Goal: Information Seeking & Learning: Find specific page/section

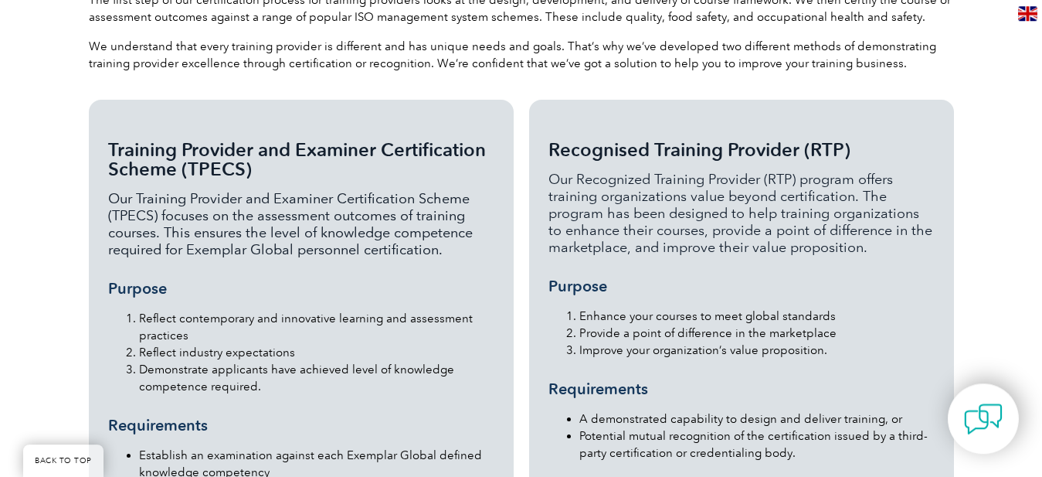
scroll to position [1458, 0]
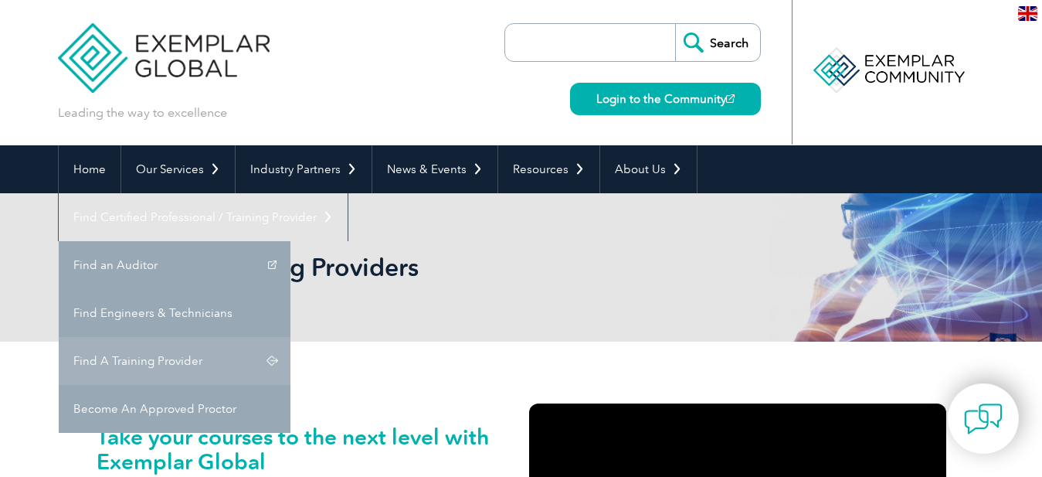
click at [291, 337] on link "Find A Training Provider" at bounding box center [175, 361] width 232 height 48
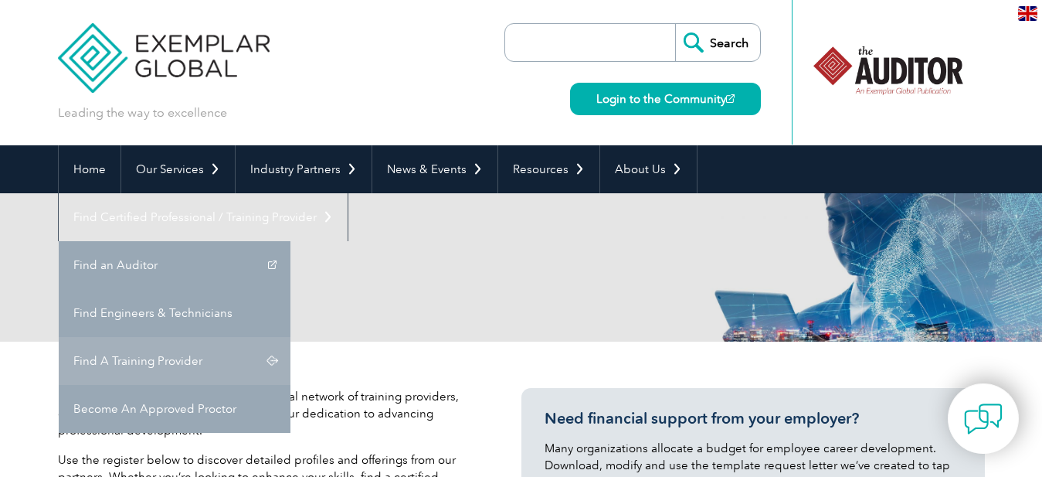
click at [291, 337] on link "Find A Training Provider" at bounding box center [175, 361] width 232 height 48
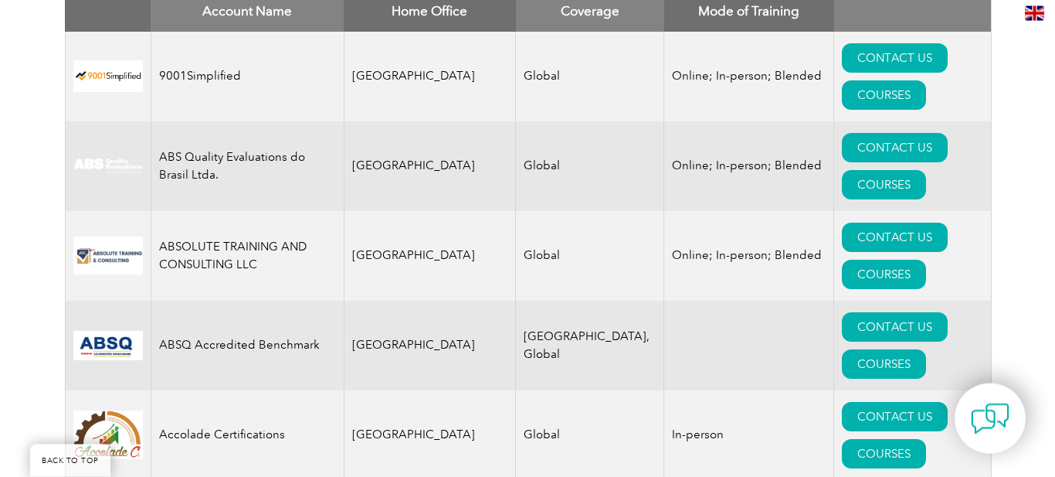
scroll to position [709, 0]
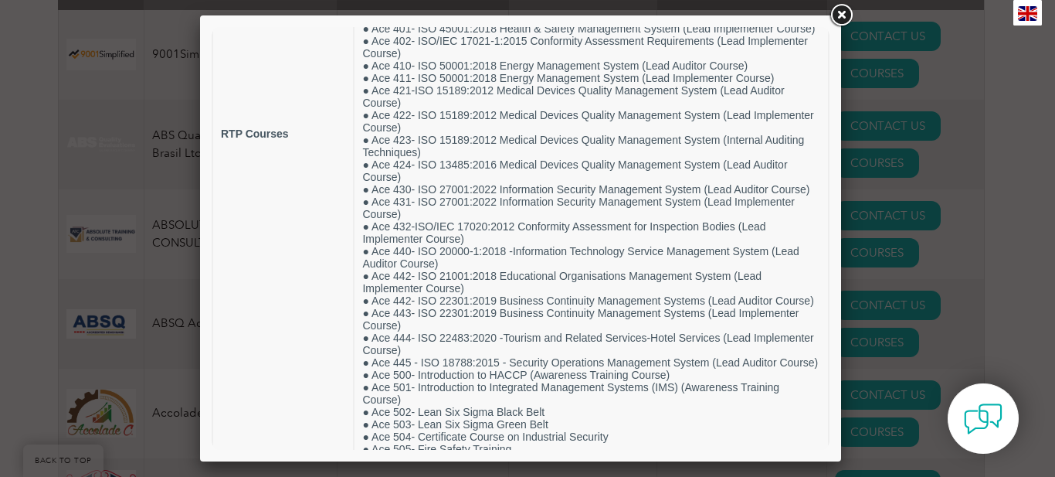
scroll to position [397, 0]
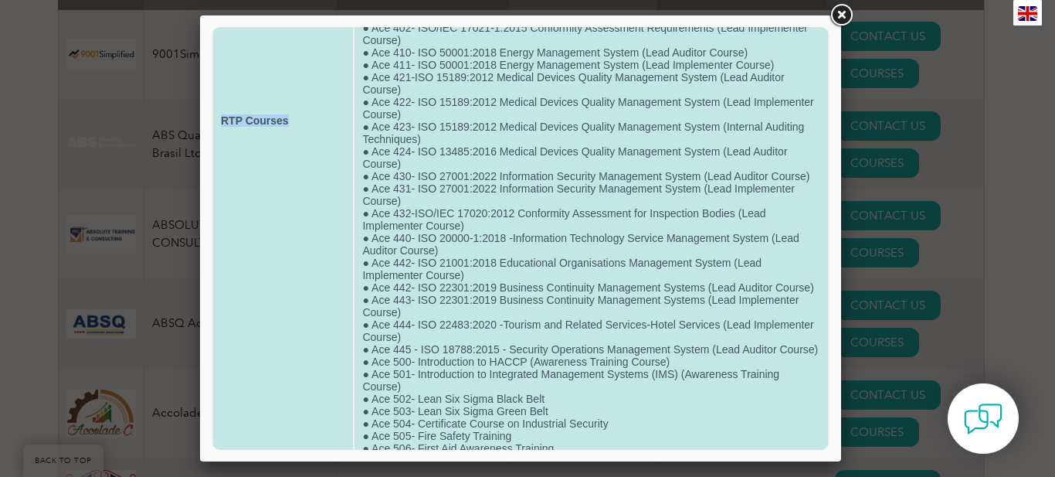
drag, startPoint x: 223, startPoint y: 196, endPoint x: 301, endPoint y: 194, distance: 77.3
click at [301, 194] on td "RTP Courses" at bounding box center [283, 120] width 140 height 899
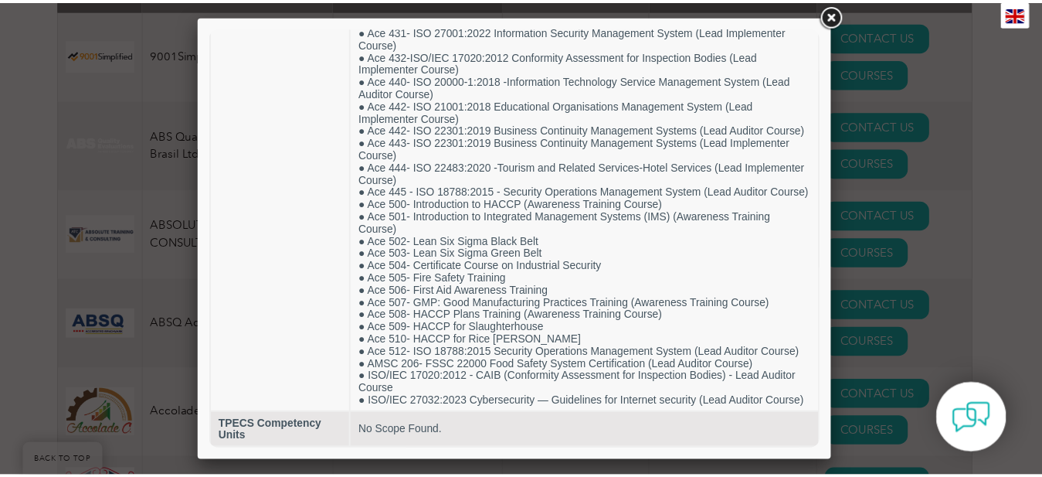
scroll to position [705, 0]
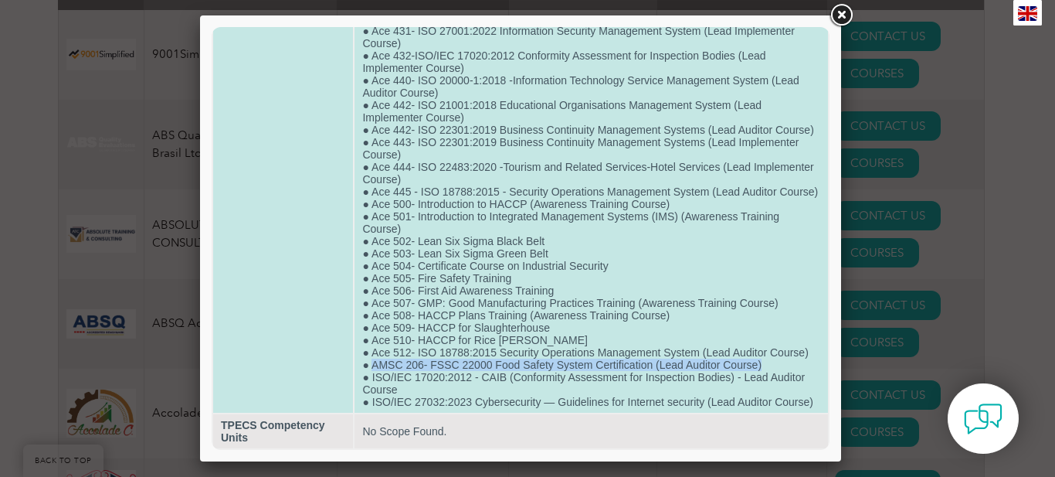
drag, startPoint x: 369, startPoint y: 349, endPoint x: 775, endPoint y: 342, distance: 405.7
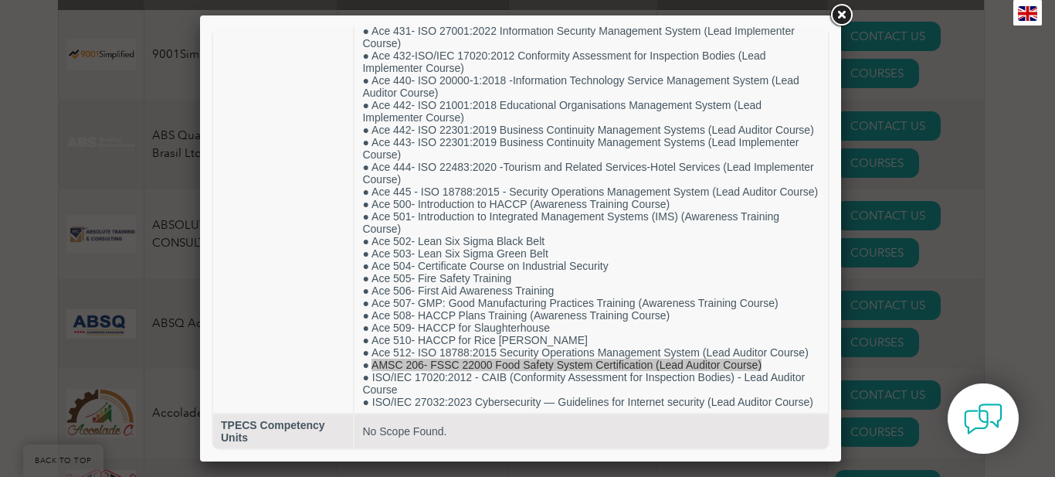
click at [984, 250] on div at bounding box center [527, 238] width 1055 height 477
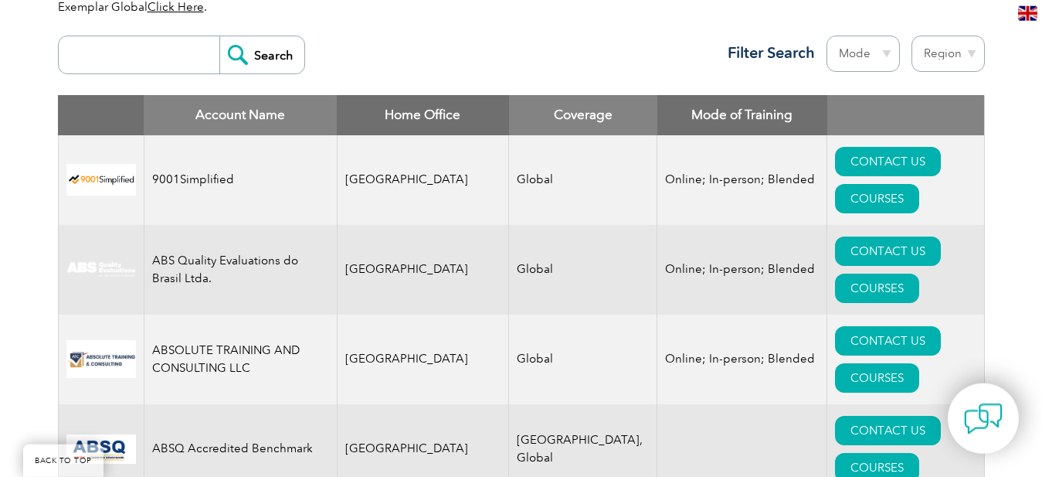
scroll to position [515, 0]
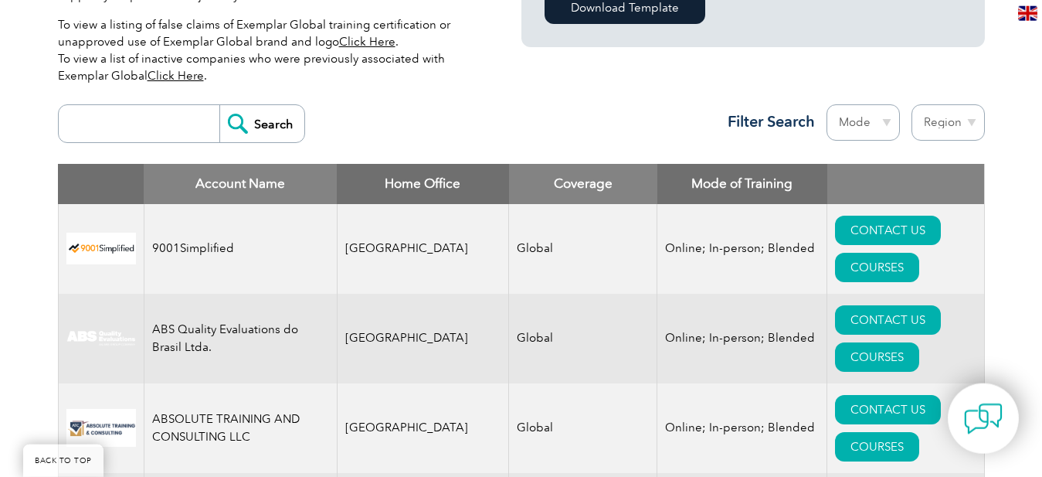
click at [160, 124] on input "search" at bounding box center [142, 123] width 153 height 37
type input "international services"
click at [267, 124] on input "Search" at bounding box center [261, 123] width 85 height 37
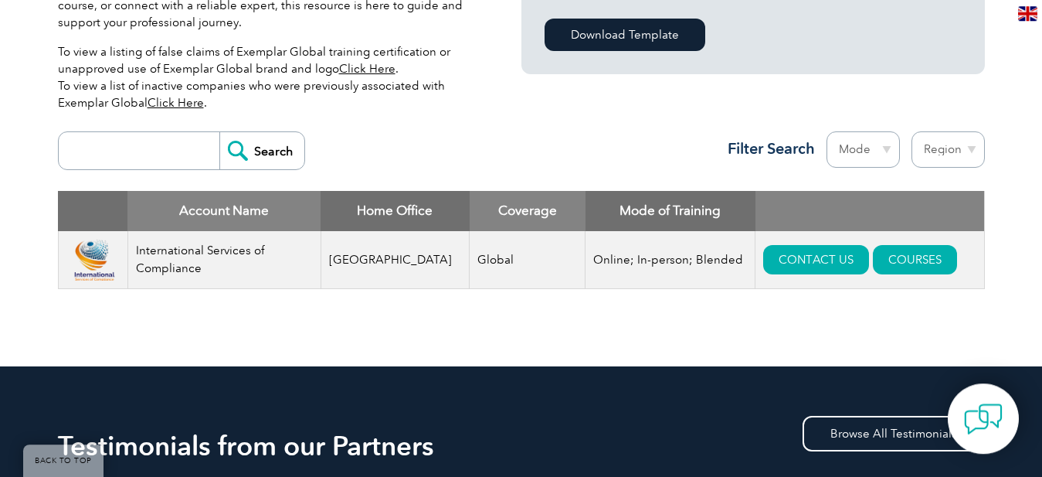
scroll to position [499, 0]
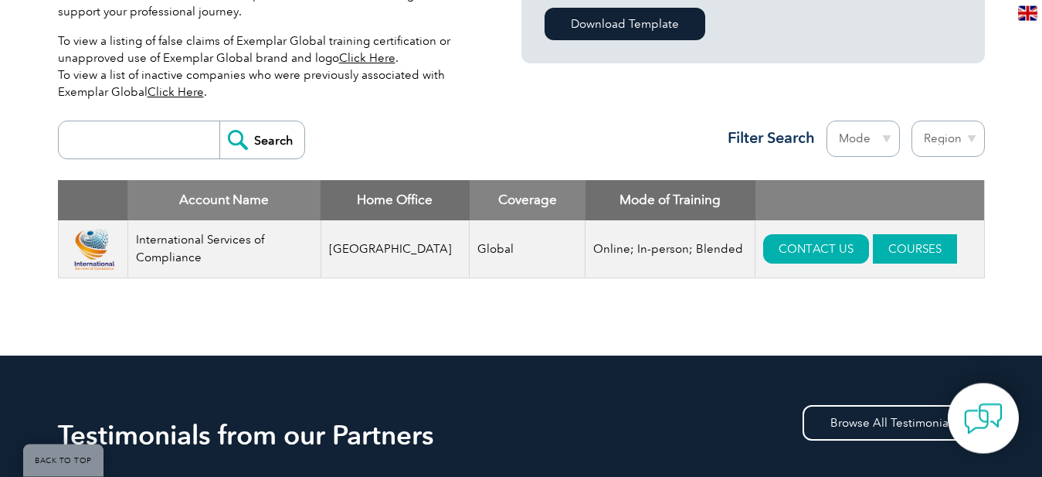
click at [904, 251] on link "COURSES" at bounding box center [915, 248] width 84 height 29
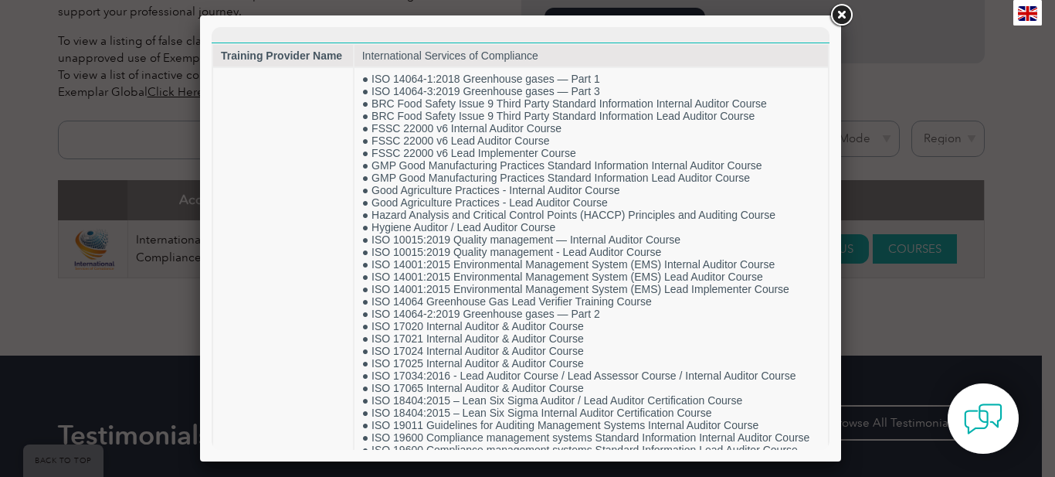
scroll to position [0, 0]
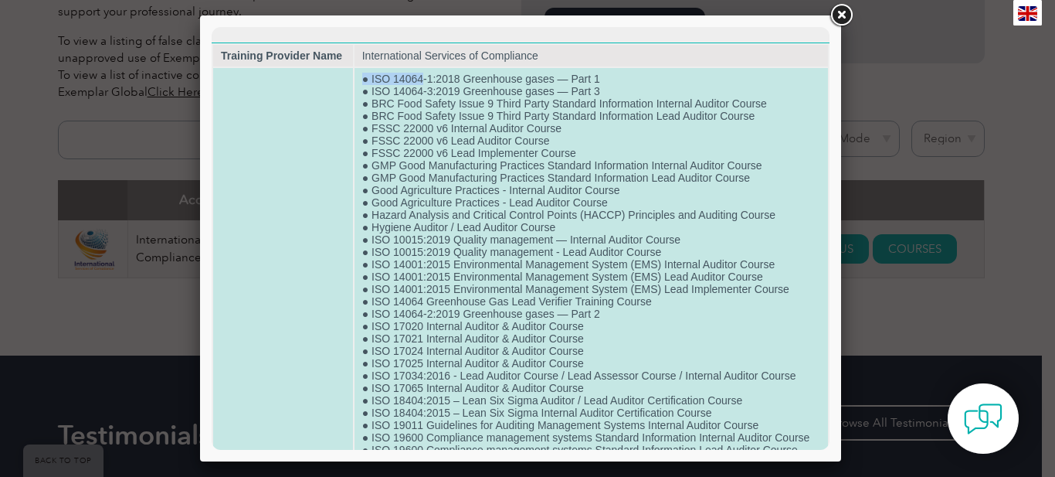
drag, startPoint x: 361, startPoint y: 80, endPoint x: 423, endPoint y: 82, distance: 61.8
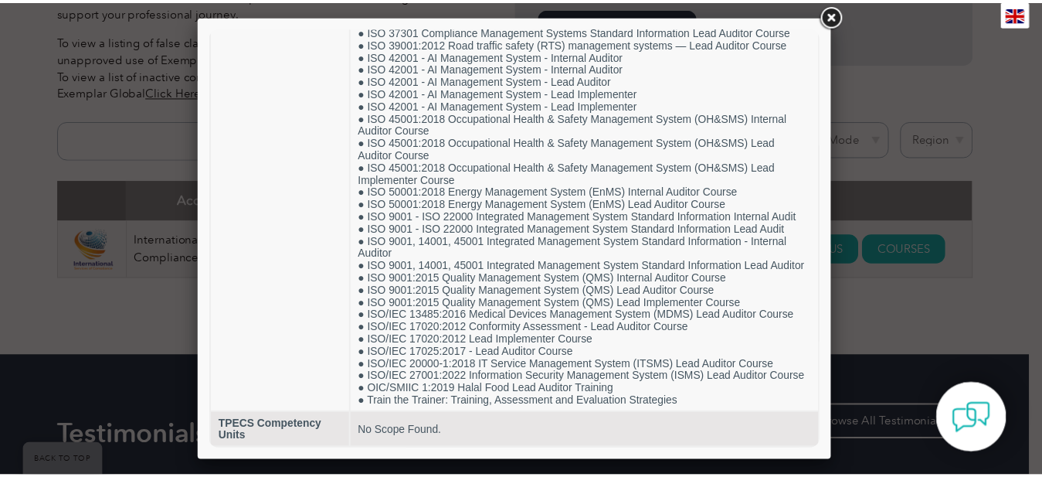
scroll to position [810, 0]
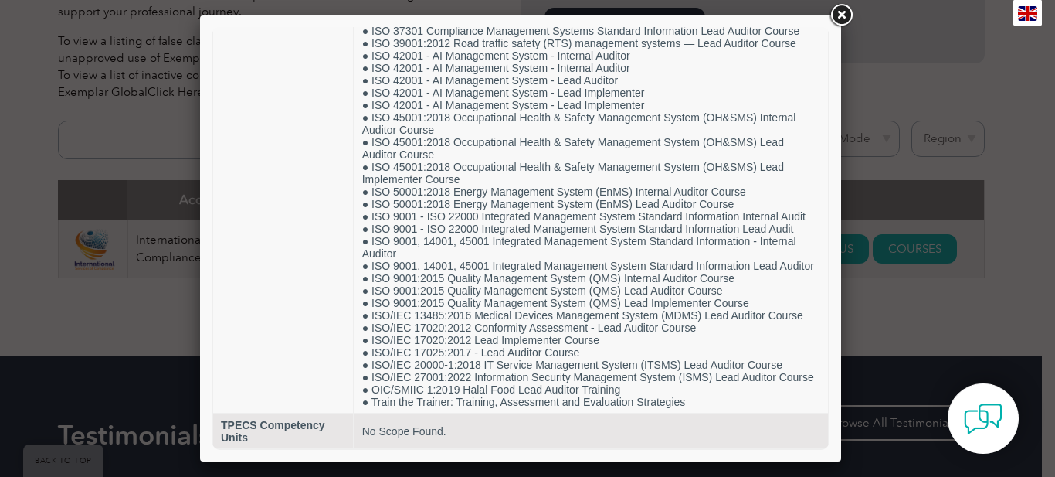
click at [846, 17] on link at bounding box center [841, 16] width 28 height 28
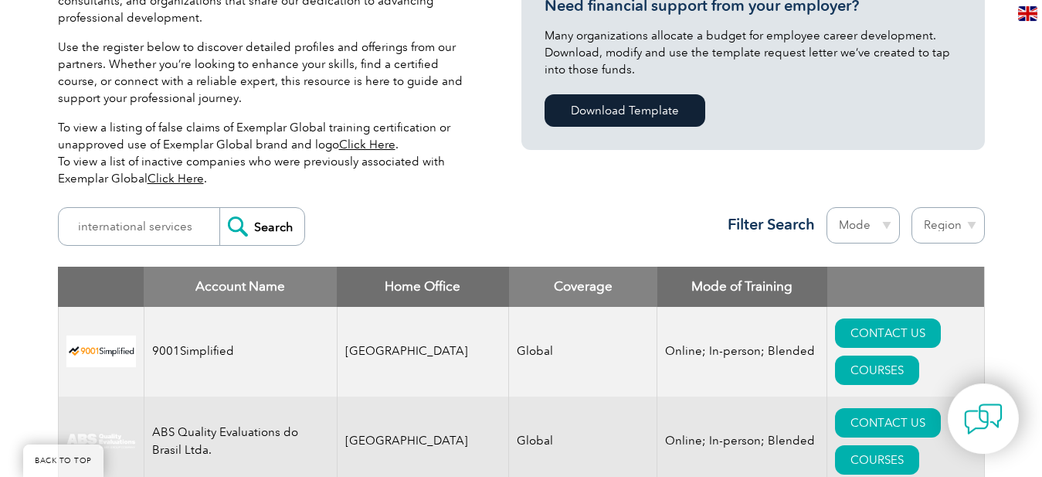
scroll to position [447, 0]
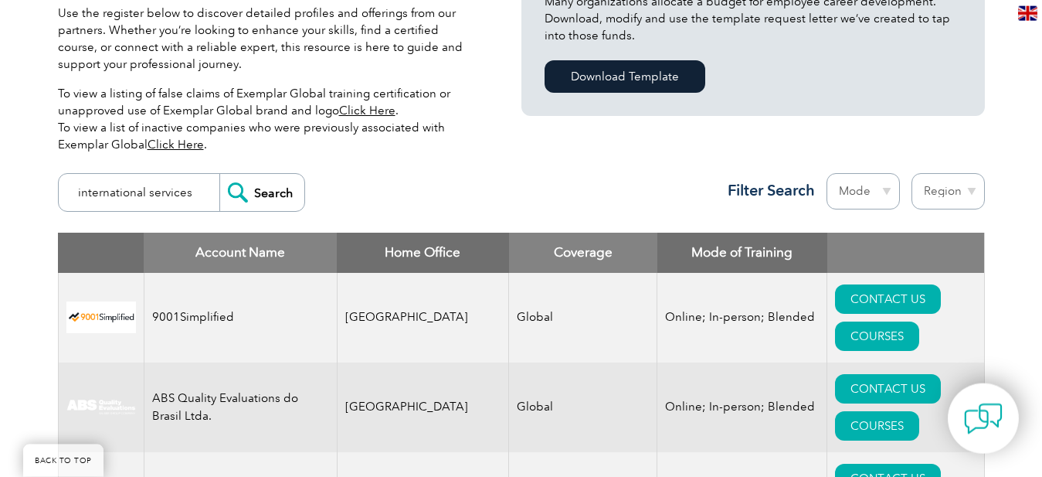
click at [214, 191] on input "international services" at bounding box center [142, 192] width 153 height 37
type input "al waiz"
click at [266, 204] on input "Search" at bounding box center [261, 192] width 85 height 37
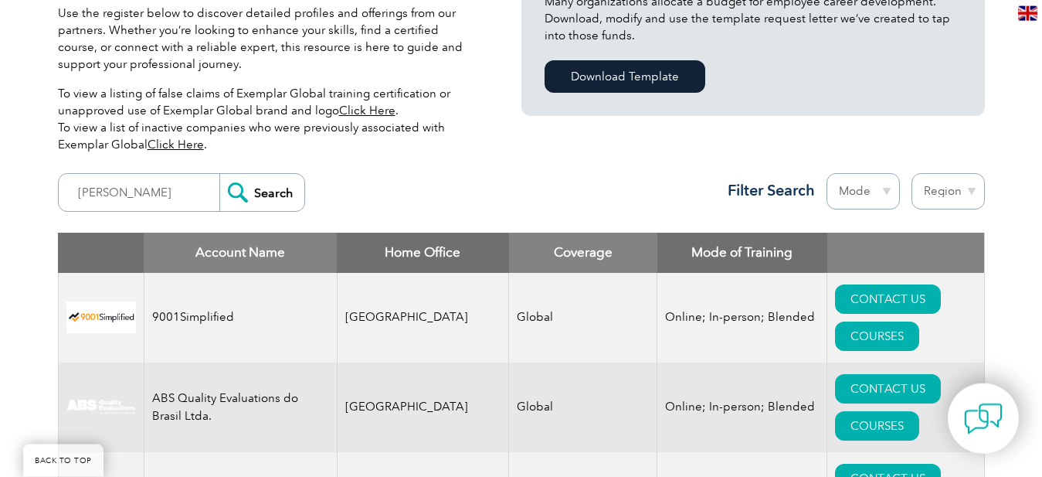
click at [827, 173] on select "Mode Online In-person Blended" at bounding box center [863, 191] width 73 height 36
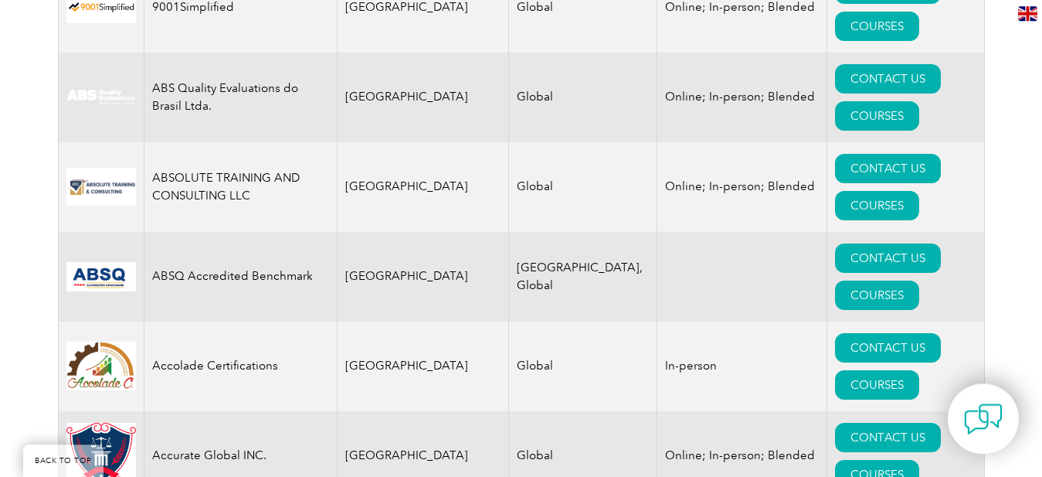
scroll to position [790, 0]
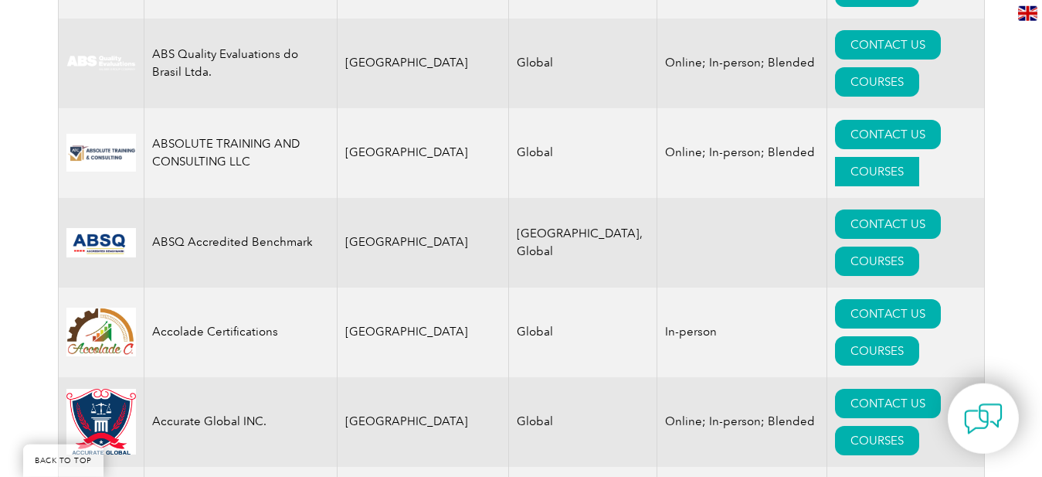
click at [919, 157] on link "COURSES" at bounding box center [877, 171] width 84 height 29
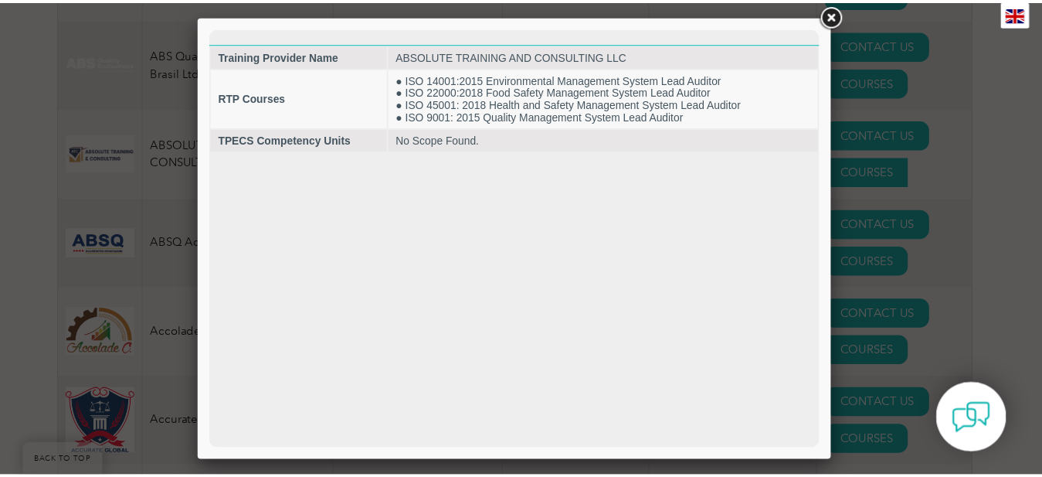
scroll to position [0, 0]
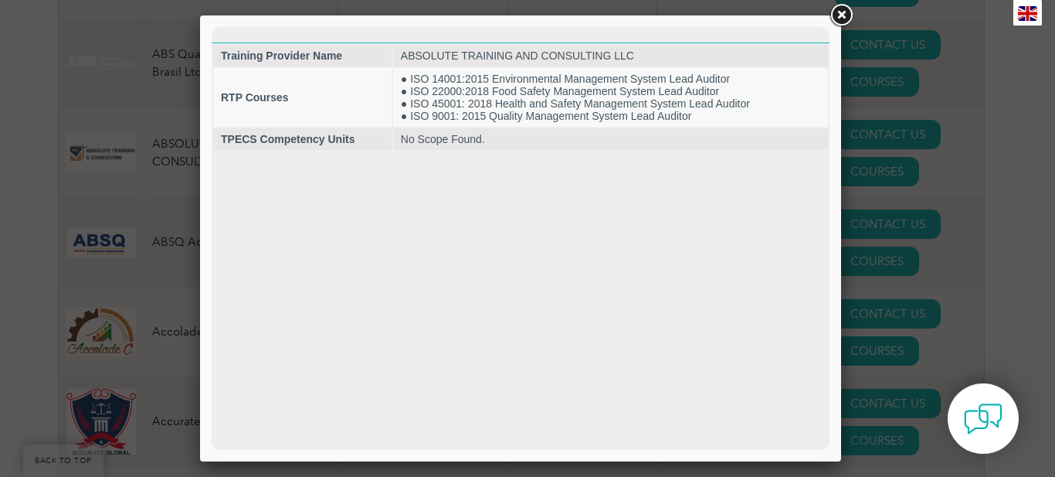
click at [843, 13] on link at bounding box center [841, 16] width 28 height 28
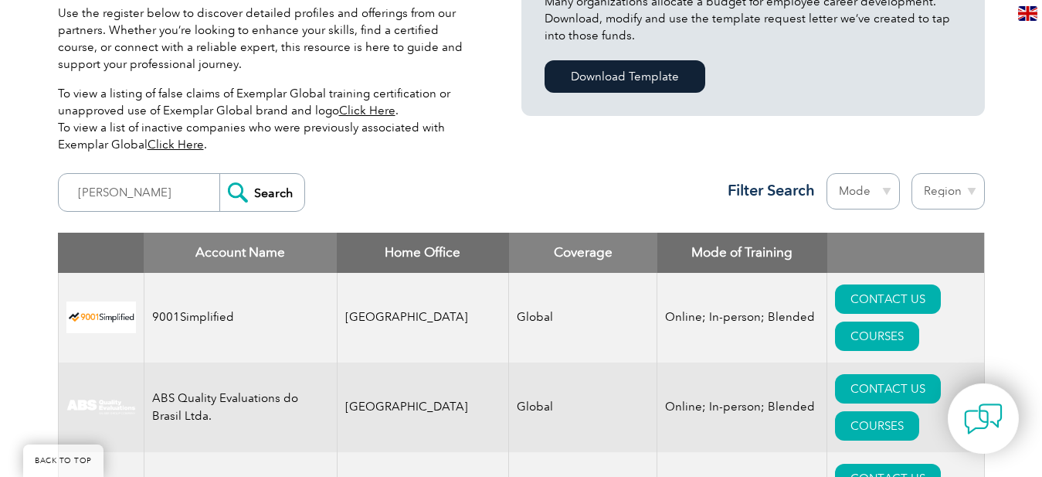
scroll to position [481, 0]
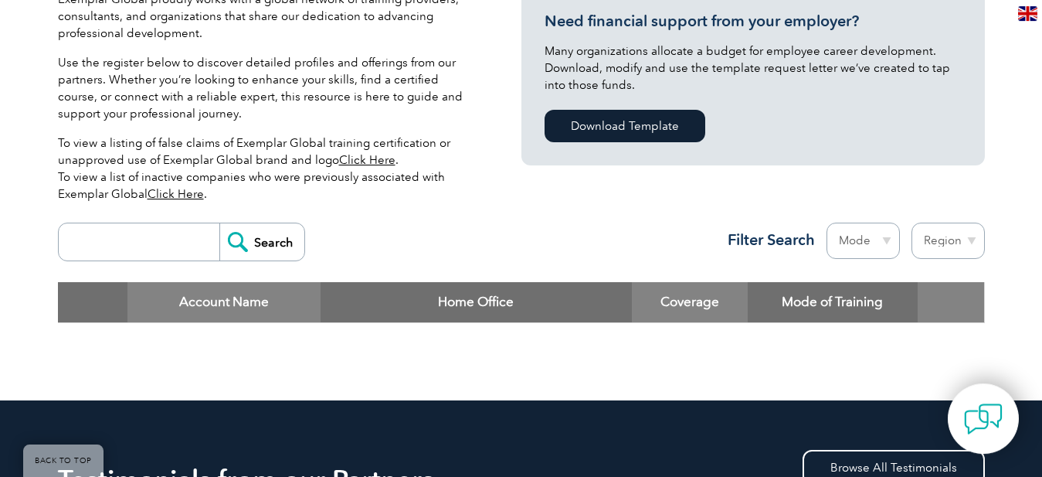
scroll to position [404, 0]
